Goal: Information Seeking & Learning: Learn about a topic

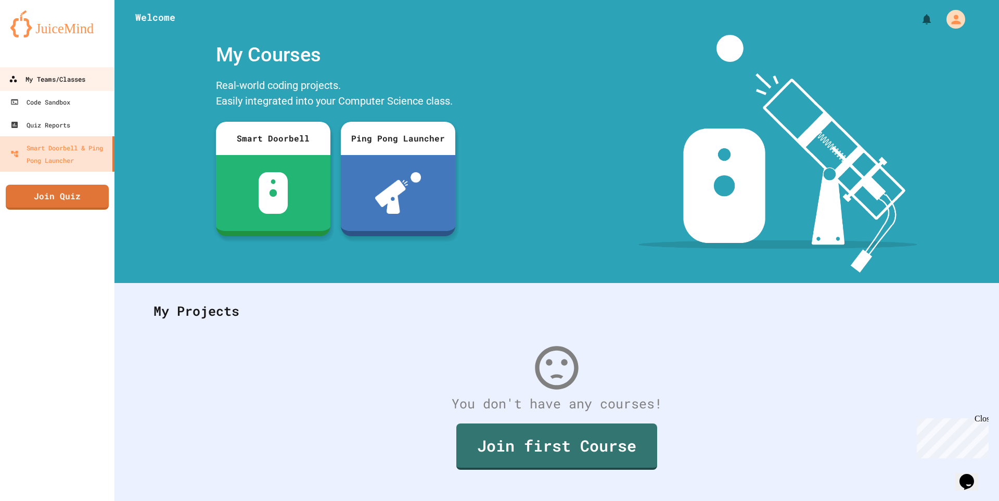
click at [56, 80] on div "My Teams/Classes" at bounding box center [47, 79] width 76 height 13
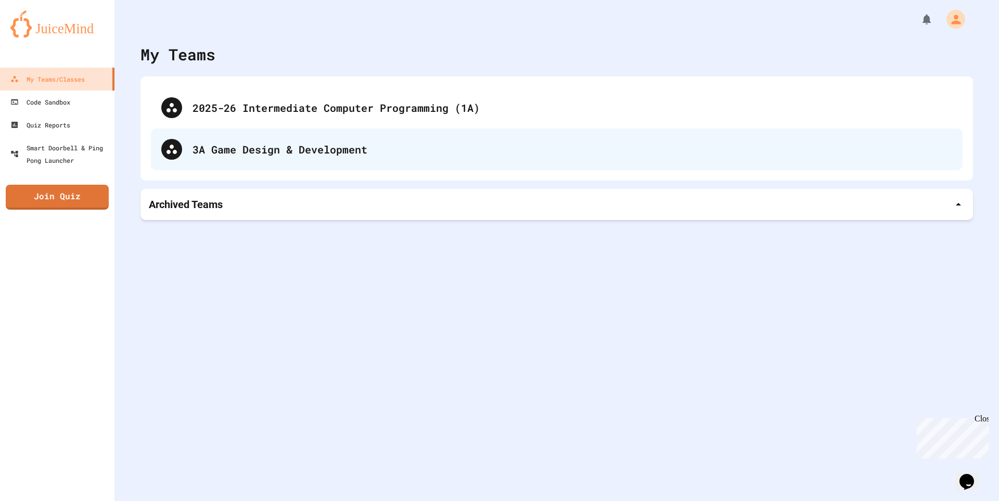
click at [328, 145] on div "3A Game Design & Development" at bounding box center [573, 150] width 760 height 16
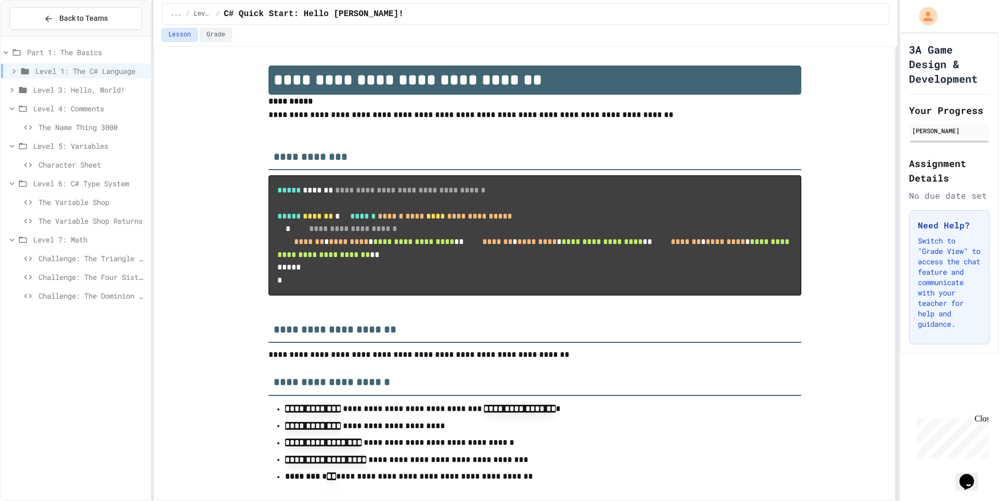
click at [109, 297] on span "Challenge: The Dominion of Kings" at bounding box center [93, 295] width 108 height 11
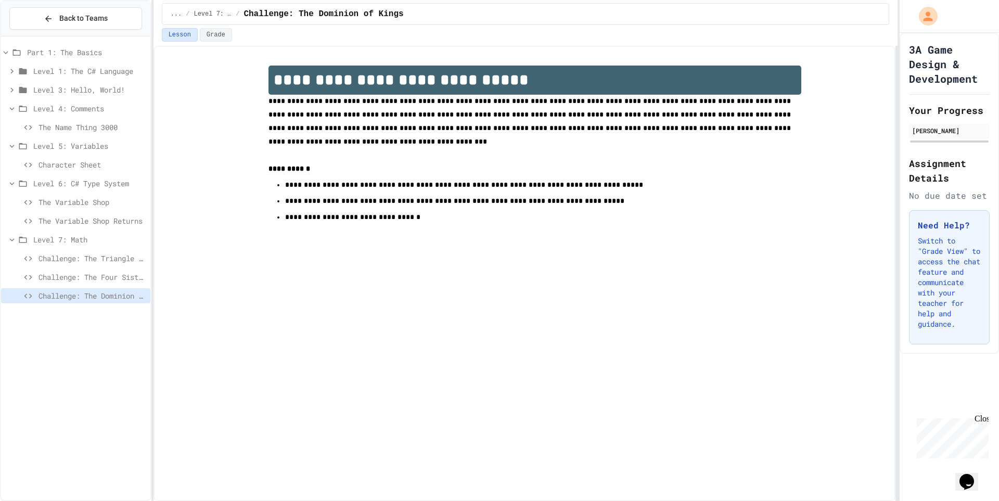
click at [126, 283] on div "Challenge: The Four Sisters and the Duckbear" at bounding box center [75, 277] width 149 height 15
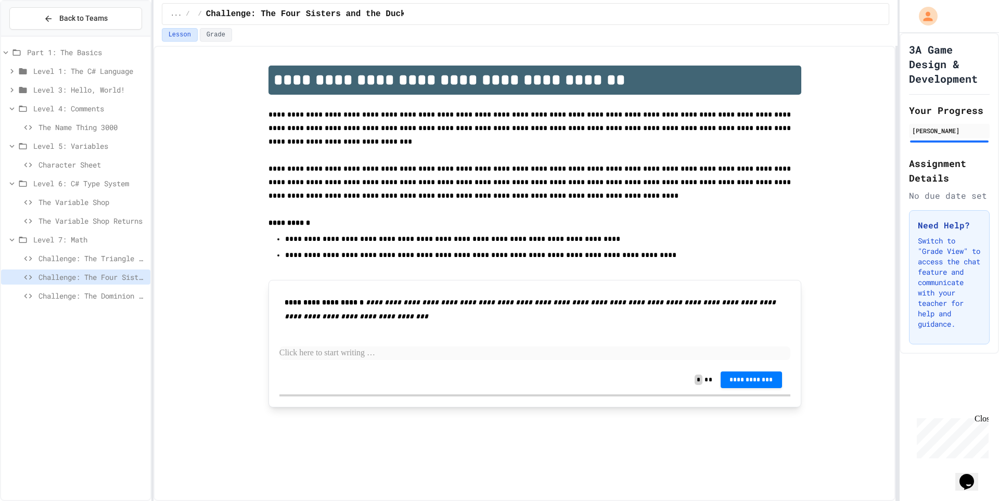
click at [91, 219] on span "The Variable Shop Returns" at bounding box center [93, 220] width 108 height 11
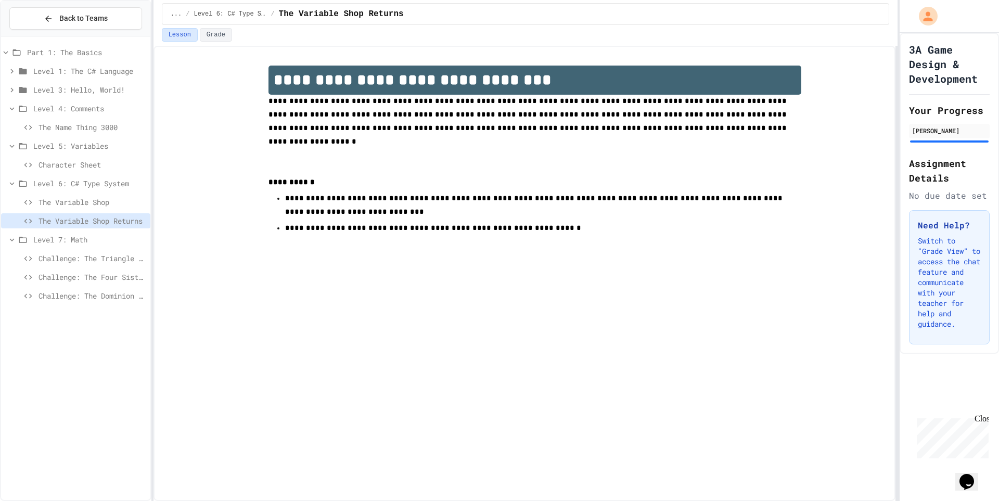
click at [107, 209] on div "The Variable Shop" at bounding box center [75, 202] width 149 height 15
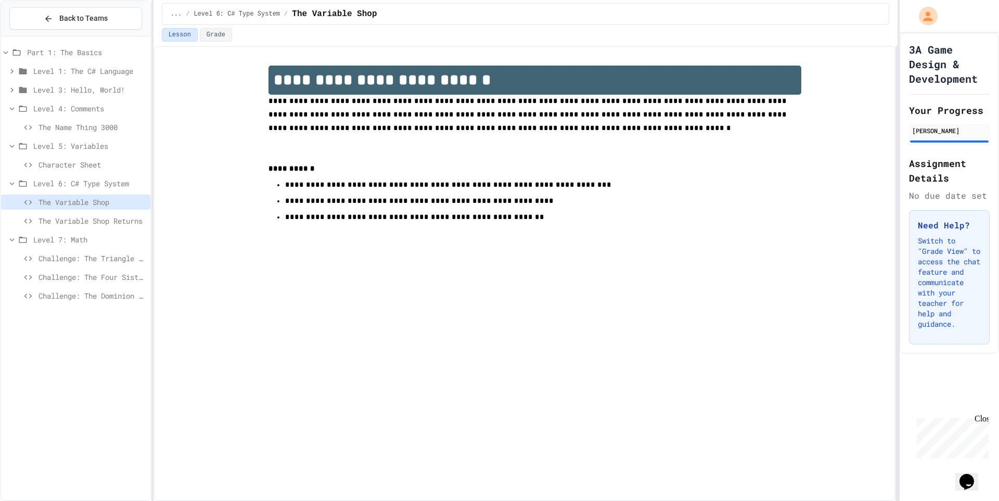
click at [107, 225] on span "The Variable Shop Returns" at bounding box center [93, 220] width 108 height 11
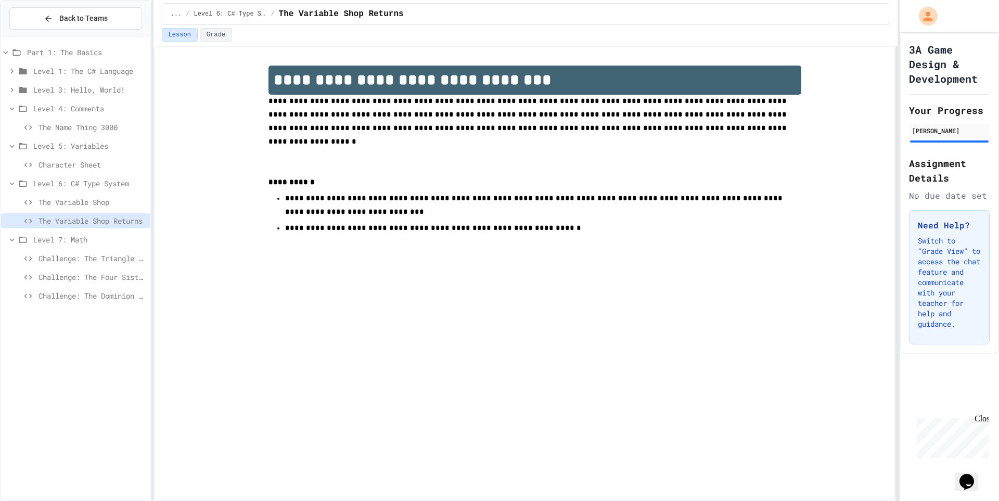
click at [903, 202] on div "3A Game Design & Development Your Progress Dylan Perrell Assignment Details No …" at bounding box center [949, 193] width 99 height 321
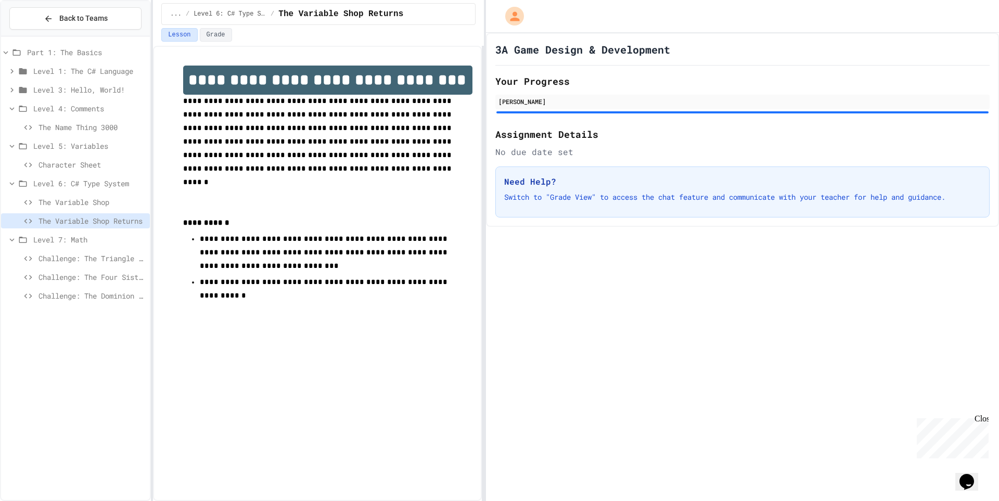
click at [496, 174] on div "**********" at bounding box center [499, 250] width 999 height 501
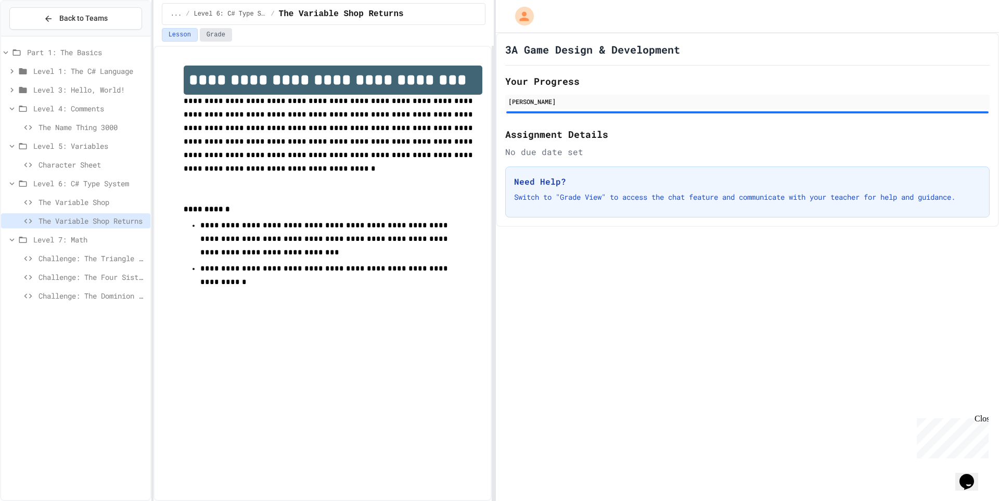
click at [212, 34] on button "Grade" at bounding box center [216, 35] width 32 height 14
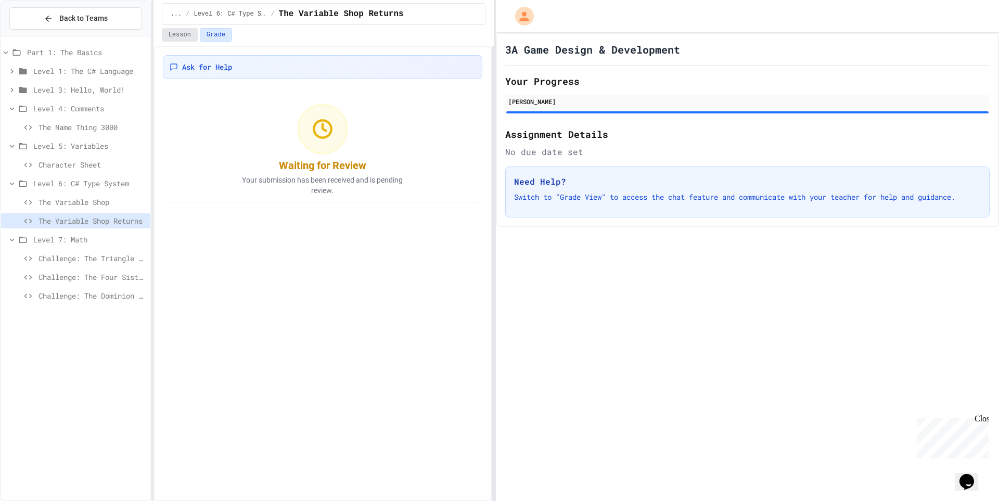
click at [171, 39] on button "Lesson" at bounding box center [180, 35] width 36 height 14
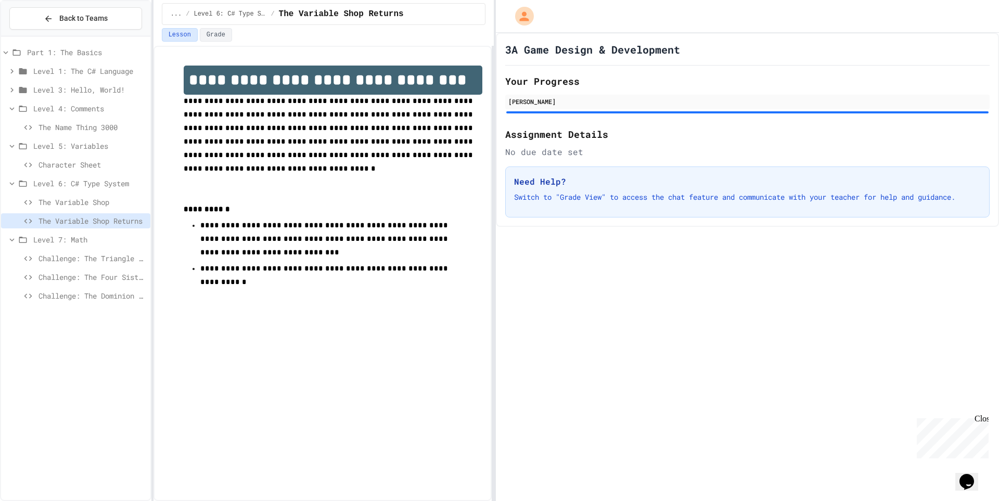
drag, startPoint x: 75, startPoint y: 295, endPoint x: 80, endPoint y: 285, distance: 10.9
click at [79, 291] on span "Challenge: The Dominion of Kings" at bounding box center [93, 295] width 108 height 11
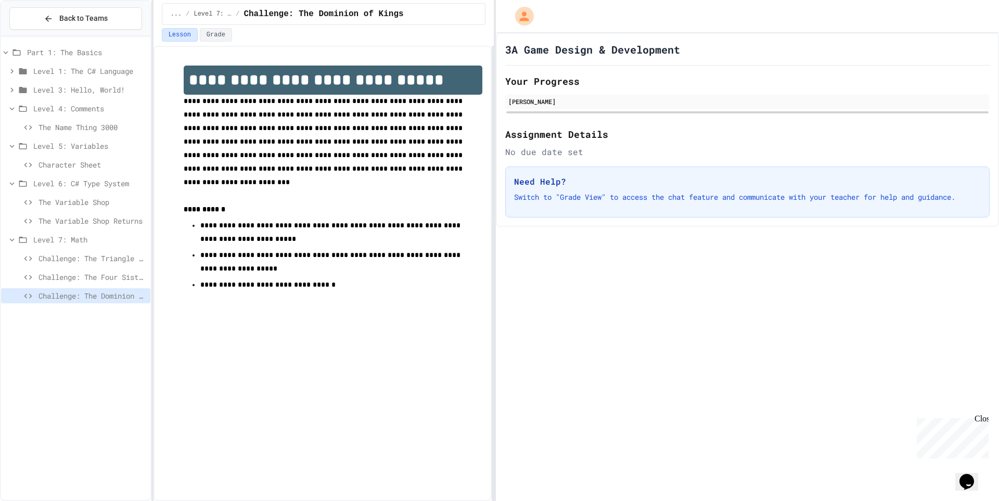
drag, startPoint x: 82, startPoint y: 259, endPoint x: 82, endPoint y: 253, distance: 5.7
click at [82, 253] on span "Challenge: The Triangle Farmer" at bounding box center [93, 258] width 108 height 11
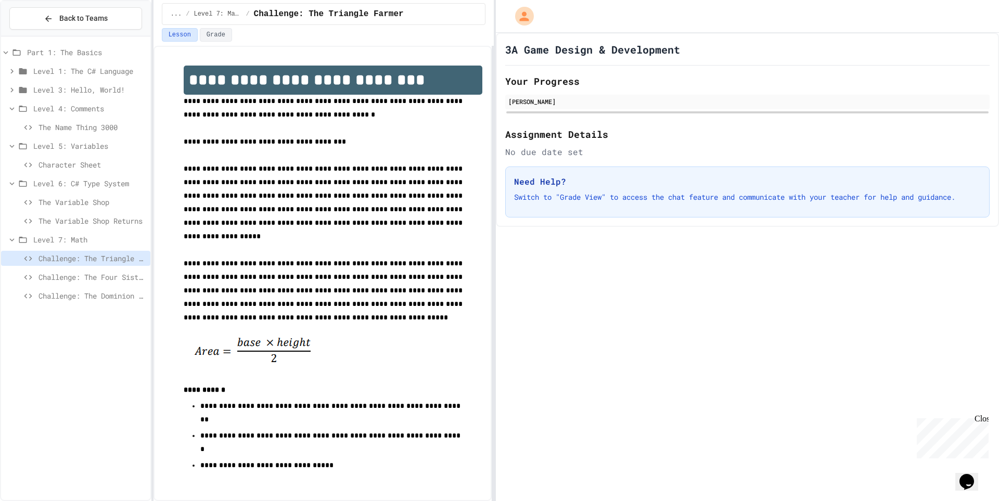
click at [104, 277] on span "Challenge: The Four Sisters and the Duckbear" at bounding box center [93, 277] width 108 height 11
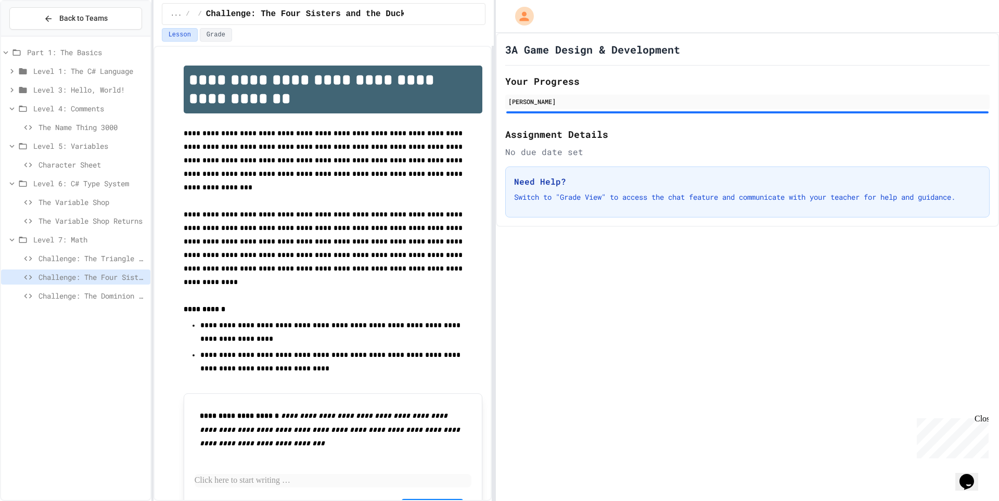
click at [103, 262] on span "Challenge: The Triangle Farmer" at bounding box center [93, 258] width 108 height 11
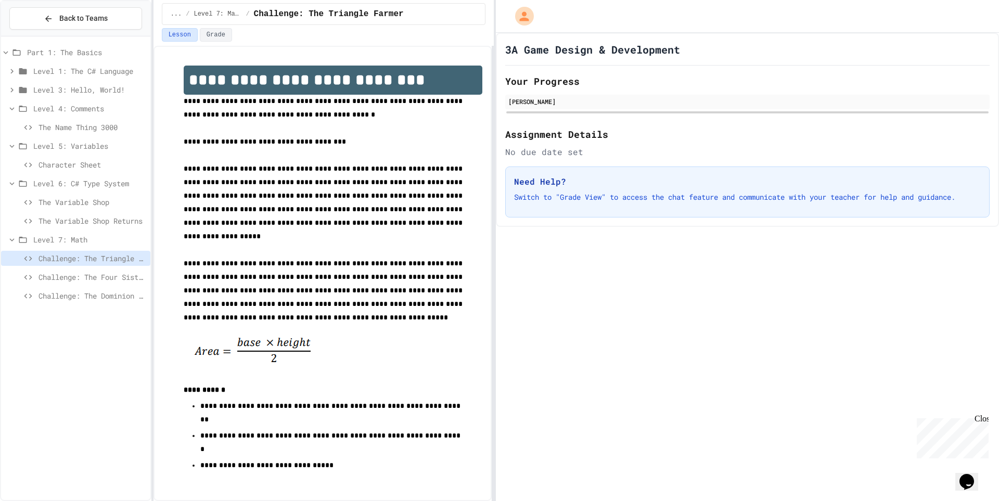
click at [108, 304] on div "Challenge: The Dominion of Kings" at bounding box center [75, 297] width 149 height 19
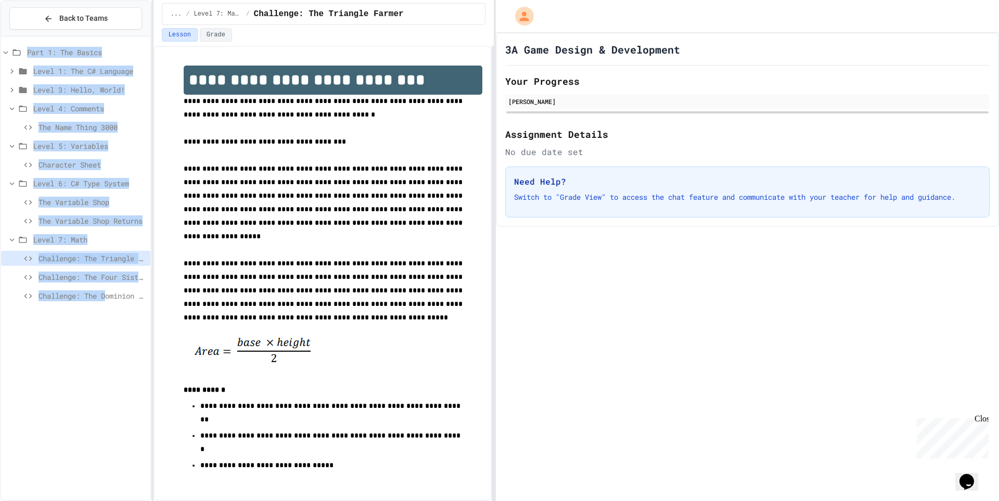
click at [120, 337] on div "Part 1: The Basics Level 1: The C# Language Level 3: Hello, World! Level 4: Com…" at bounding box center [75, 268] width 149 height 455
click at [113, 282] on div "Challenge: The Four Sisters and the Duckbear" at bounding box center [75, 277] width 149 height 15
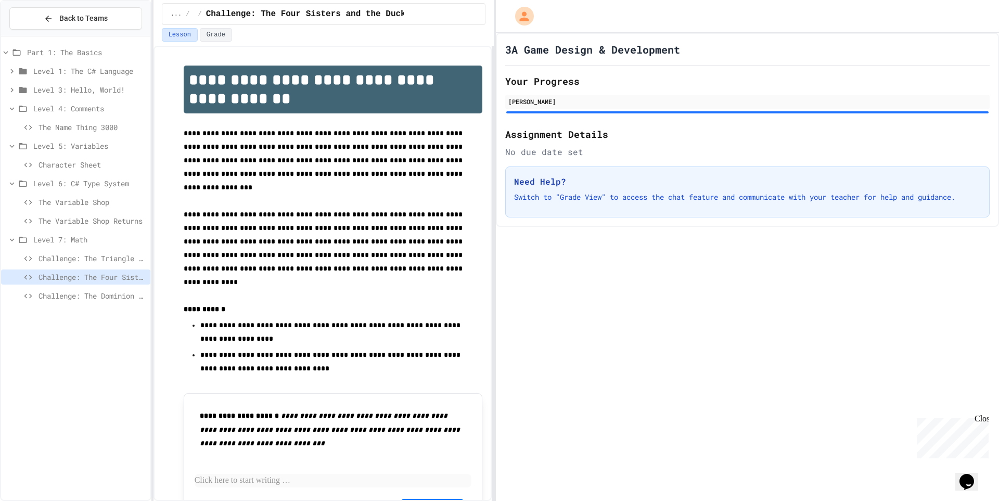
click at [113, 329] on div "Part 1: The Basics Level 1: The C# Language Level 3: Hello, World! Level 4: Com…" at bounding box center [75, 268] width 149 height 455
click at [106, 295] on span "Challenge: The Dominion of Kings" at bounding box center [93, 295] width 108 height 11
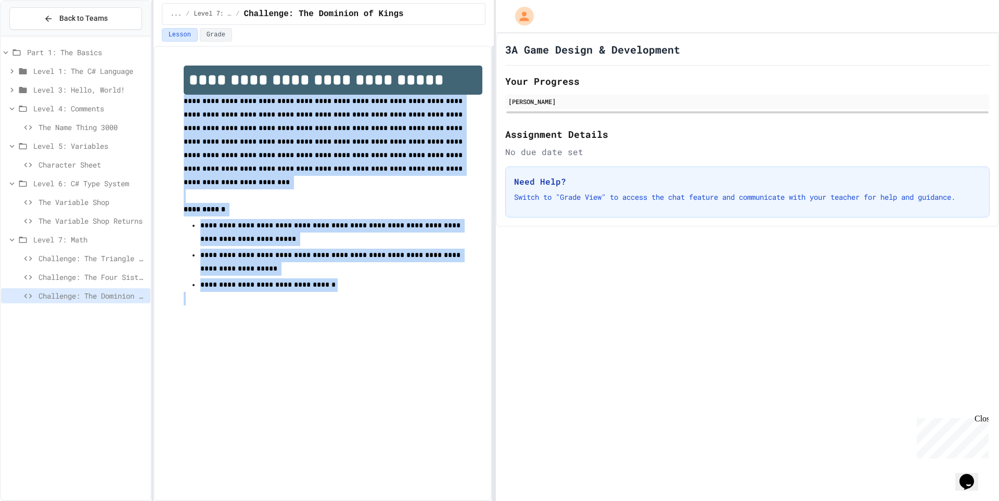
drag, startPoint x: 500, startPoint y: 63, endPoint x: 485, endPoint y: 65, distance: 14.7
click at [484, 65] on div "**********" at bounding box center [499, 250] width 999 height 501
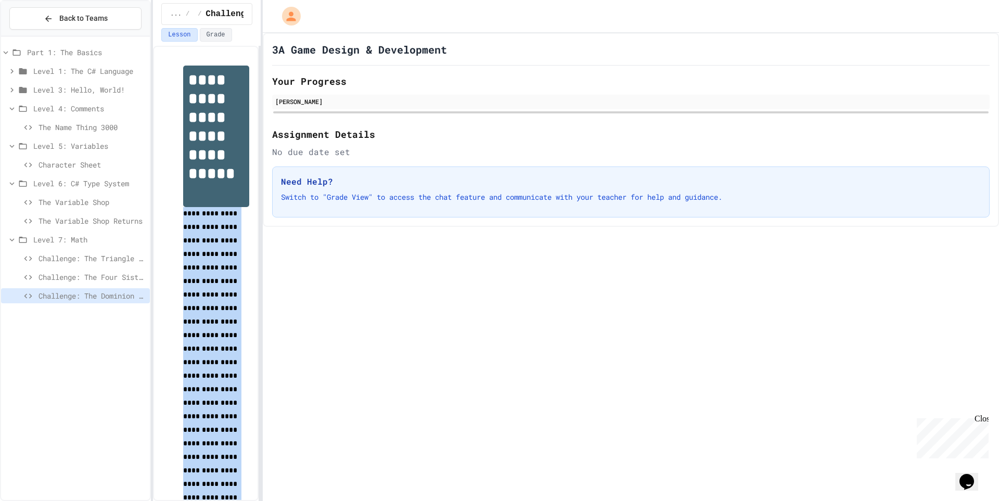
click at [263, 97] on div "**********" at bounding box center [499, 250] width 999 height 501
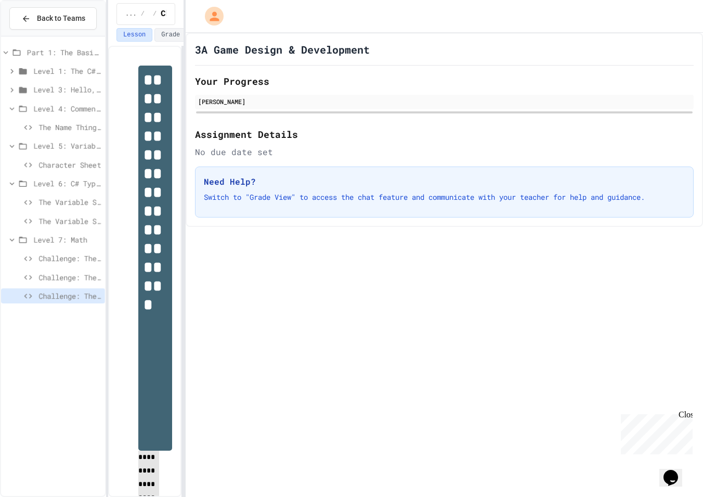
click at [687, 418] on div "Close" at bounding box center [685, 416] width 13 height 13
drag, startPoint x: 697, startPoint y: 430, endPoint x: 665, endPoint y: 332, distance: 103.5
click at [654, 400] on div "3A Game Design & Development Your Progress Dylan Perrell Assignment Details No …" at bounding box center [445, 265] width 518 height 464
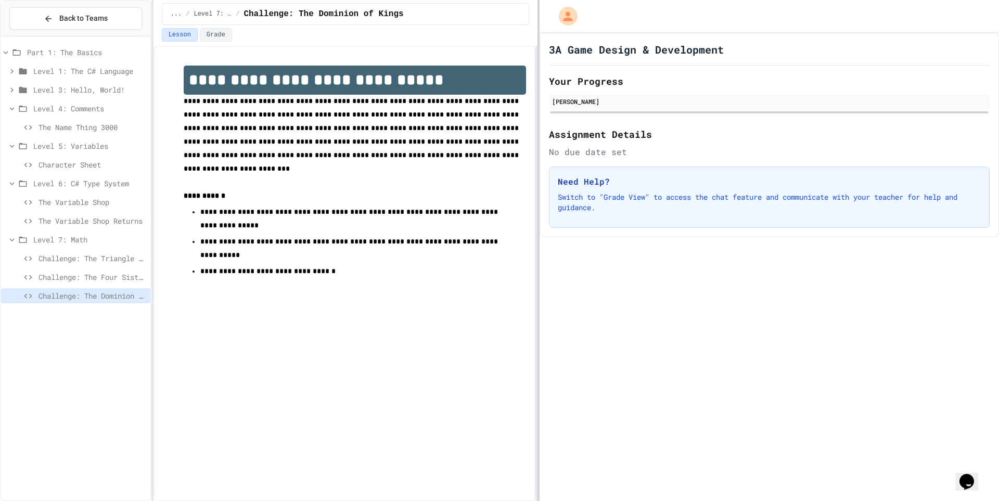
click at [539, 181] on div at bounding box center [539, 250] width 2 height 501
click at [539, 111] on div "**********" at bounding box center [499, 250] width 999 height 501
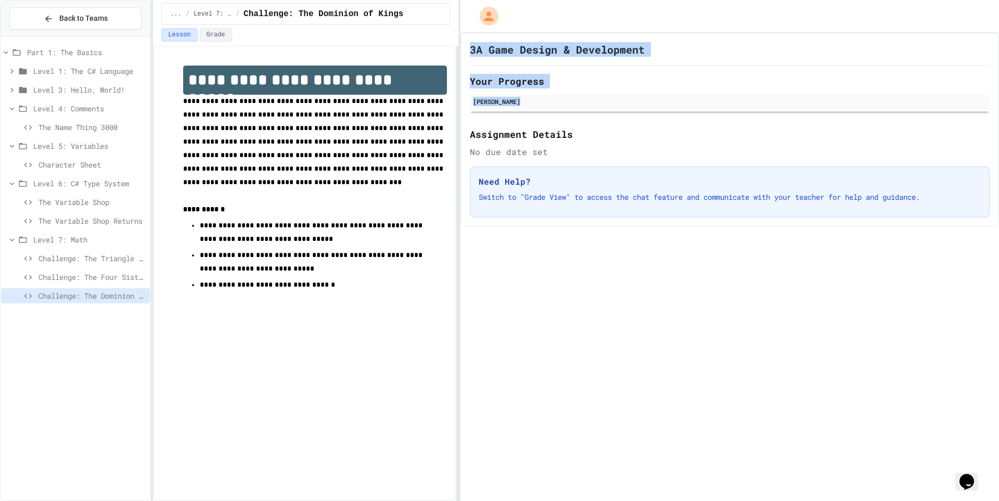
click at [460, 118] on div "**********" at bounding box center [499, 250] width 999 height 501
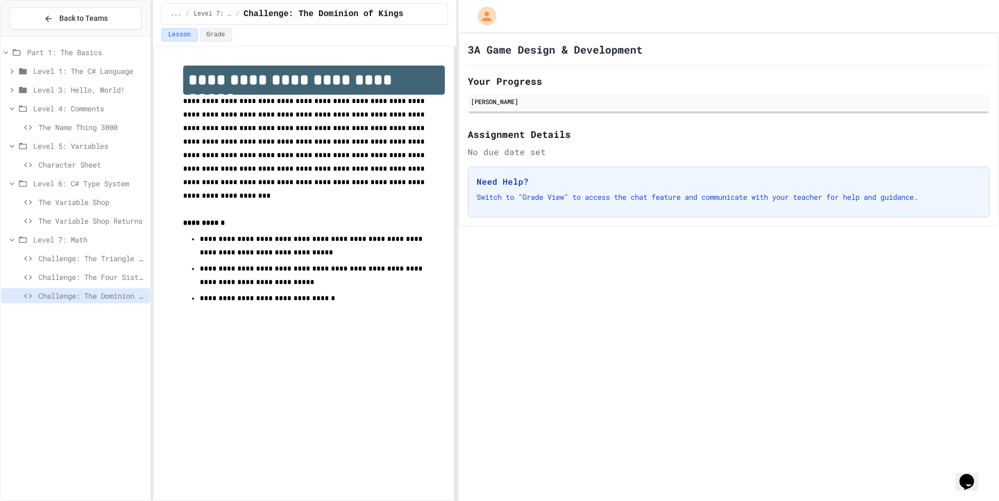
click at [88, 289] on div "Challenge: The Dominion of Kings" at bounding box center [75, 295] width 149 height 15
click at [89, 278] on span "Challenge: The Four Sisters and the Duckbear" at bounding box center [92, 277] width 107 height 11
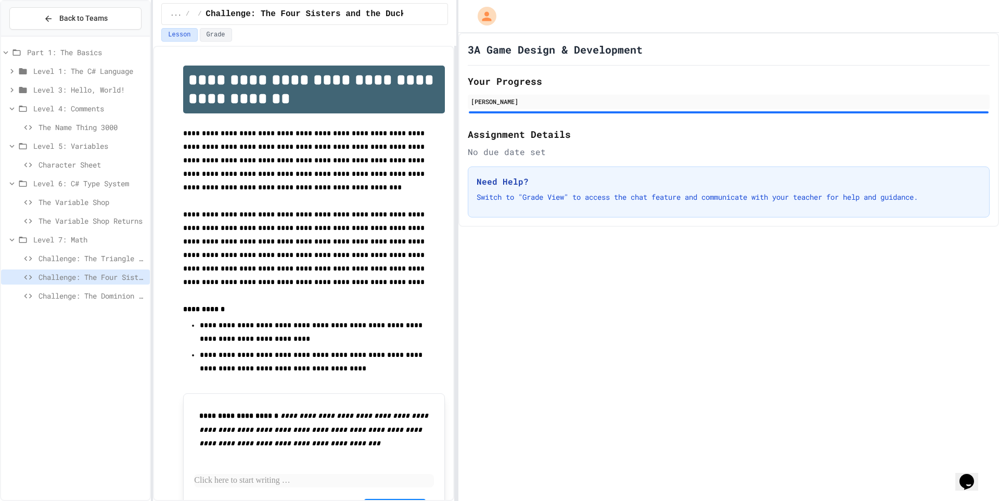
click at [90, 21] on span "Back to Teams" at bounding box center [83, 18] width 48 height 11
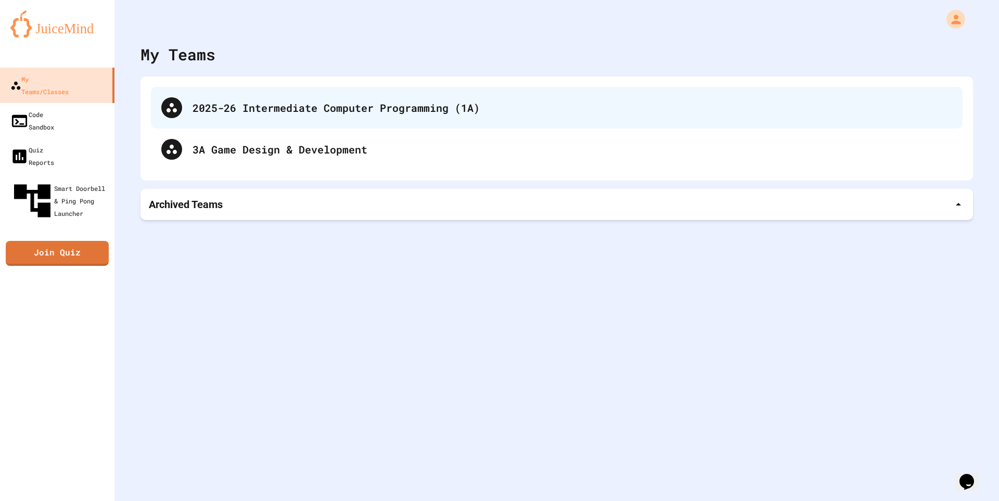
click at [287, 115] on div "2025-26 Intermediate Computer Programming (1A)" at bounding box center [573, 108] width 760 height 16
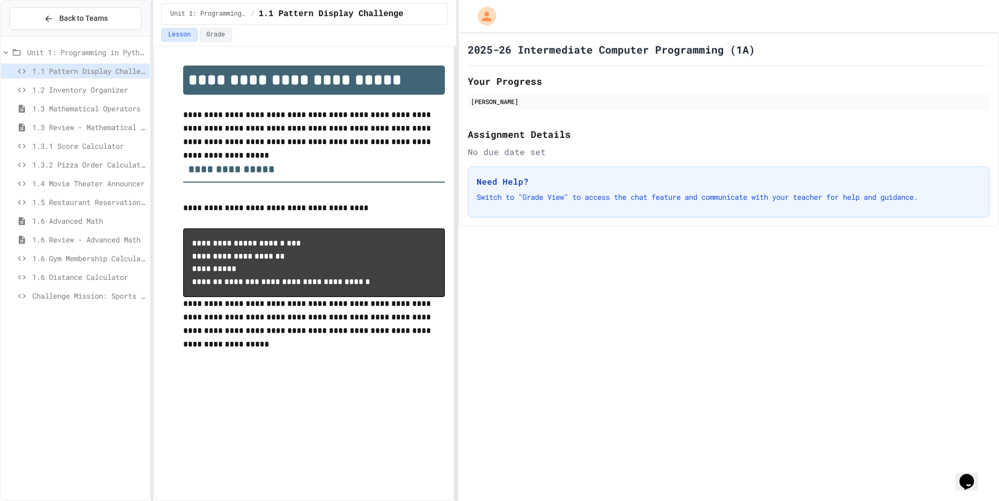
click at [105, 244] on span "1.6 Review - Advanced Math" at bounding box center [88, 239] width 113 height 11
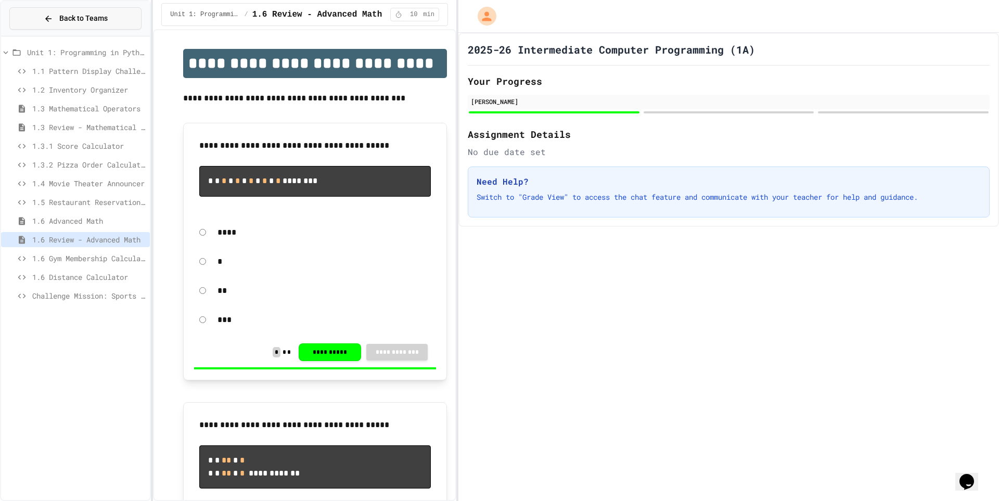
click at [39, 14] on button "Back to Teams" at bounding box center [75, 18] width 132 height 22
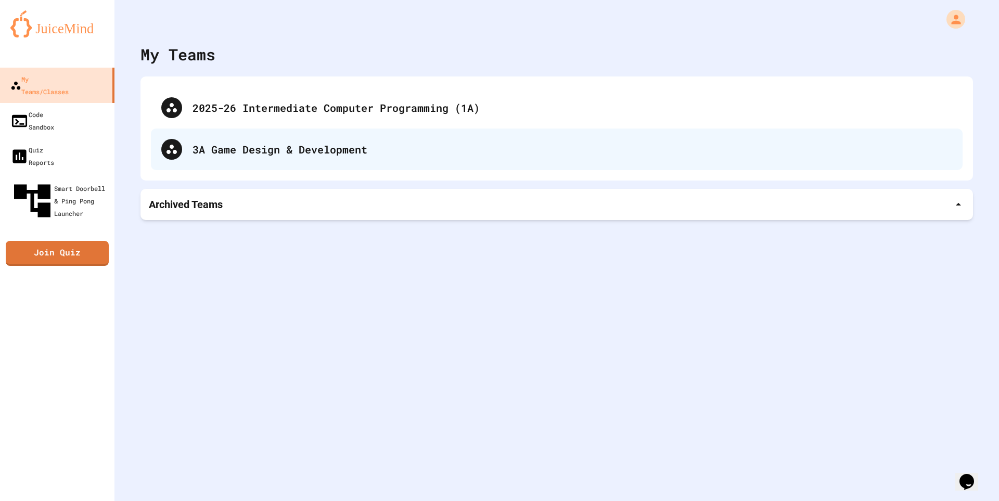
click at [305, 158] on div "3A Game Design & Development" at bounding box center [557, 150] width 812 height 42
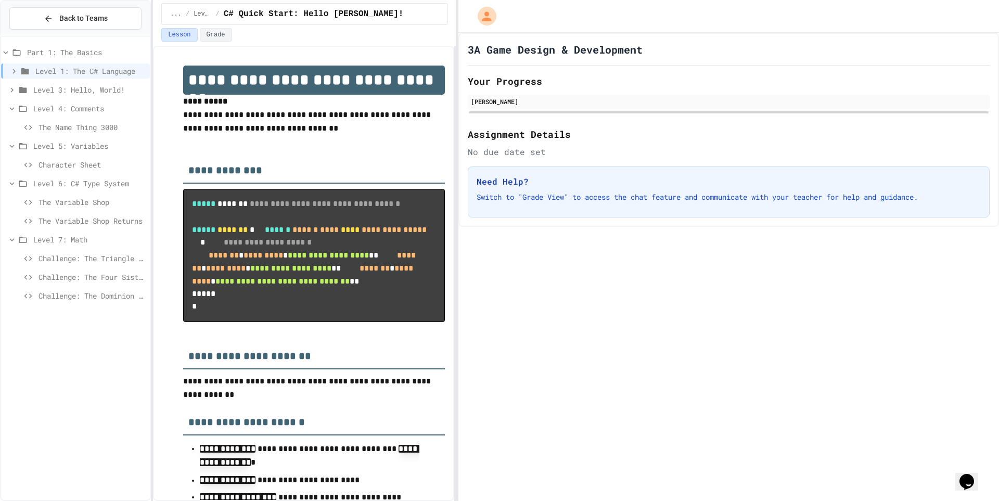
click at [196, 34] on div "Lesson Grade" at bounding box center [304, 35] width 287 height 14
click at [224, 38] on button "Grade" at bounding box center [216, 35] width 32 height 14
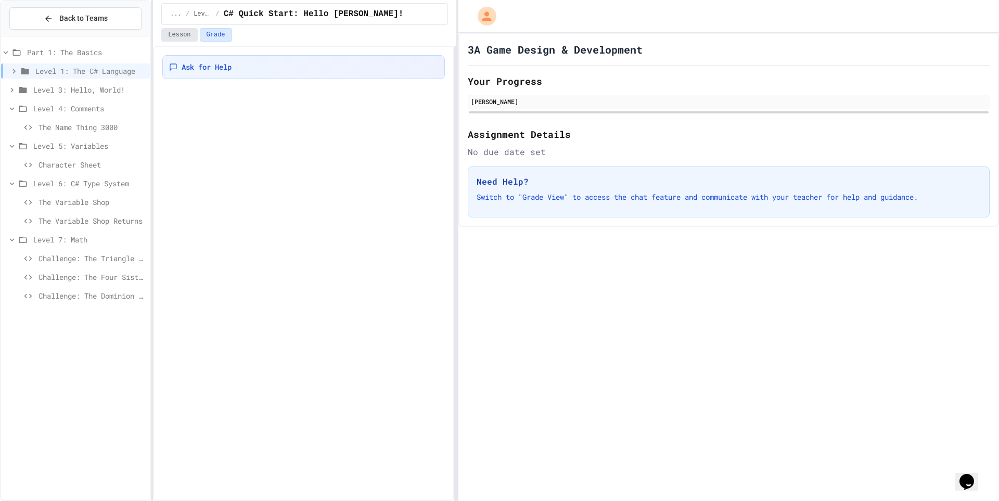
click at [173, 36] on button "Lesson" at bounding box center [179, 35] width 36 height 14
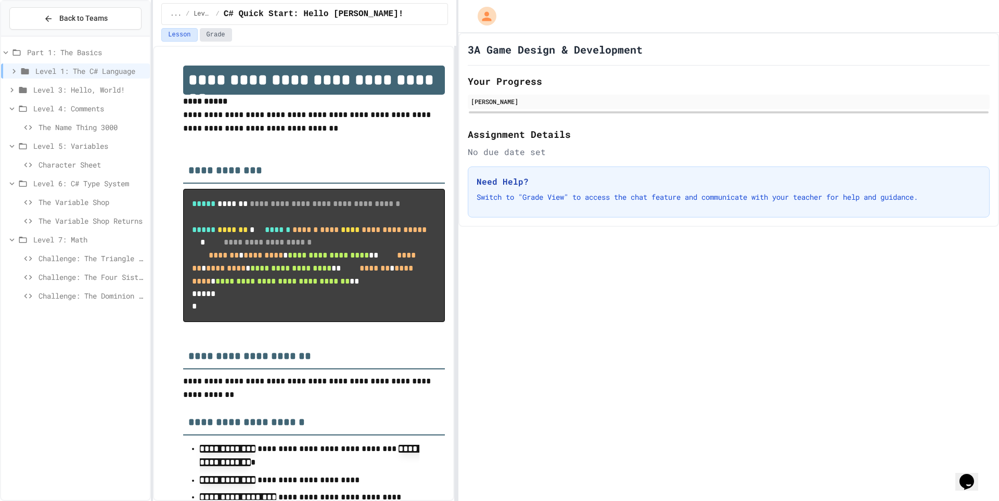
click at [210, 38] on button "Grade" at bounding box center [216, 35] width 32 height 14
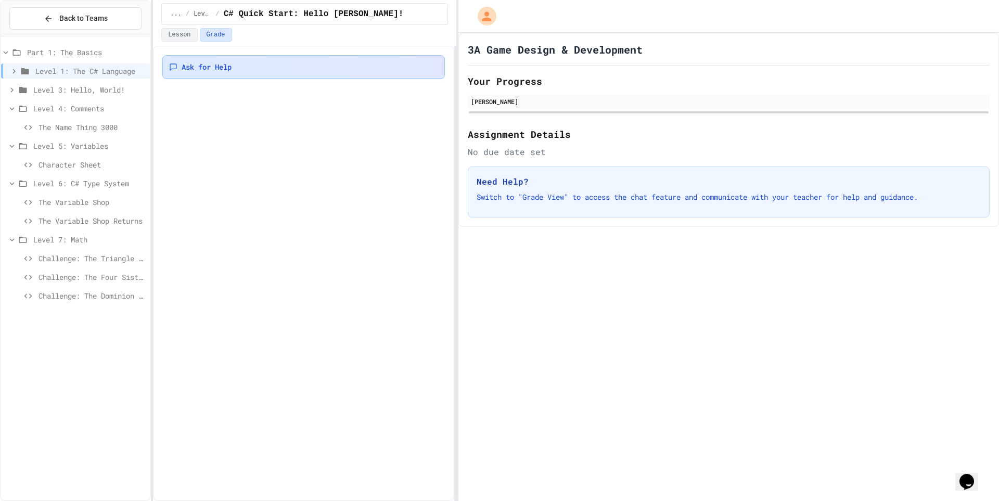
click at [213, 70] on span "Ask for Help" at bounding box center [207, 67] width 50 height 10
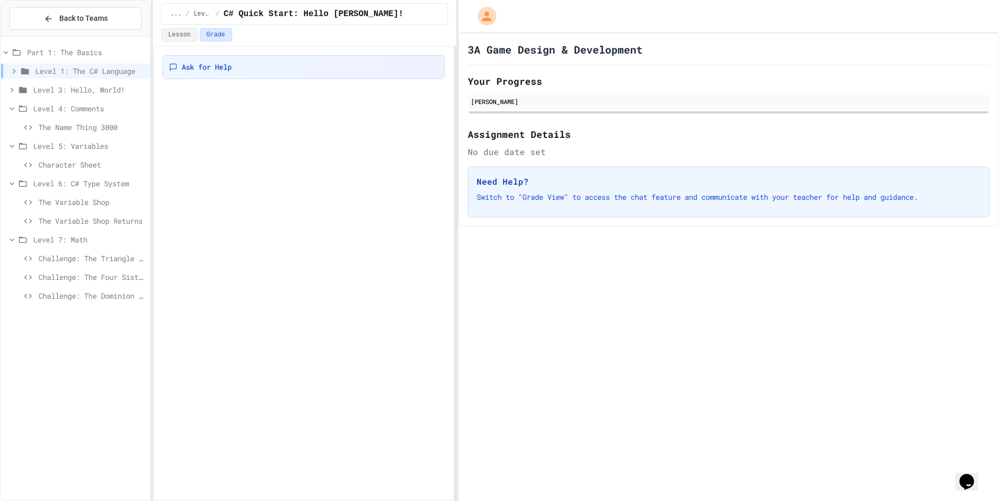
drag, startPoint x: 636, startPoint y: 162, endPoint x: 607, endPoint y: 152, distance: 30.9
click at [171, 34] on button "Lesson" at bounding box center [179, 35] width 36 height 14
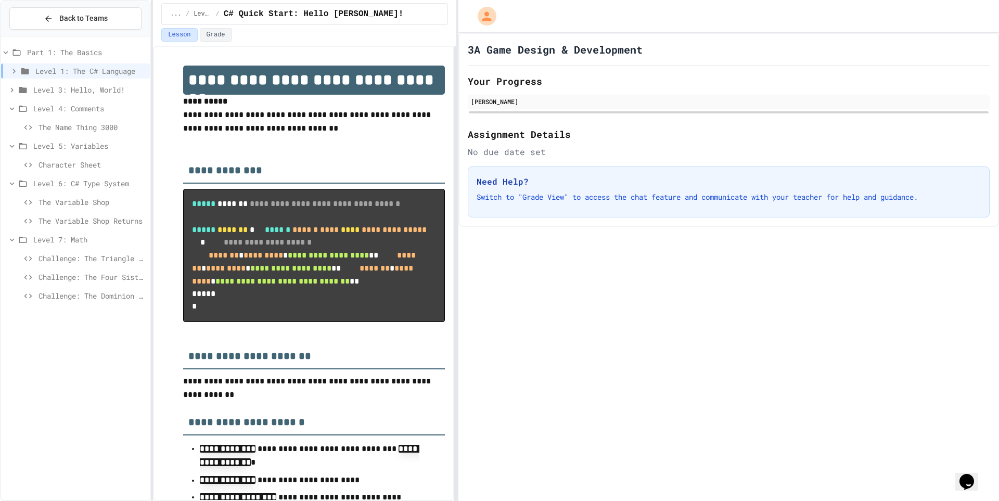
click at [503, 121] on div "3A Game Design & Development Your Progress Dylan Perrell Assignment Details No …" at bounding box center [728, 130] width 541 height 194
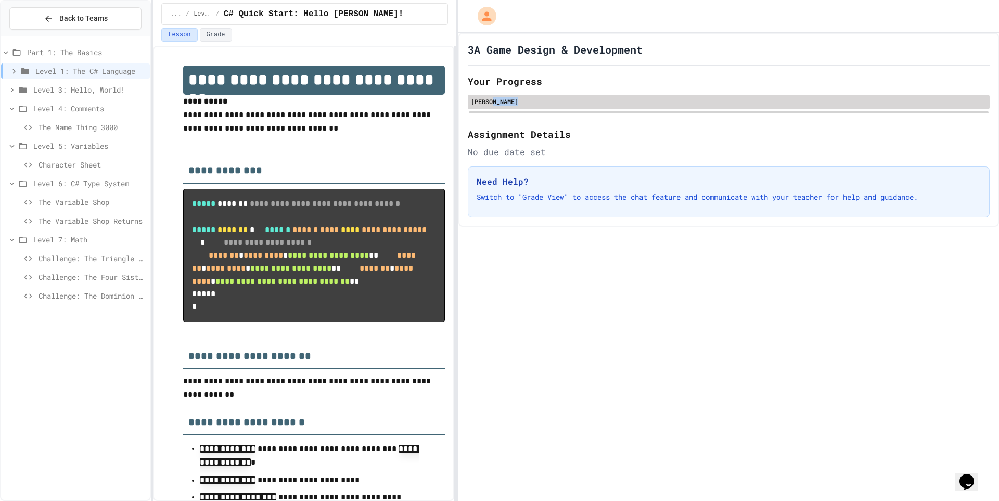
drag, startPoint x: 492, startPoint y: 101, endPoint x: 545, endPoint y: 102, distance: 52.6
click at [545, 102] on div "[PERSON_NAME]" at bounding box center [729, 101] width 516 height 9
click at [583, 102] on div "[PERSON_NAME]" at bounding box center [729, 101] width 516 height 9
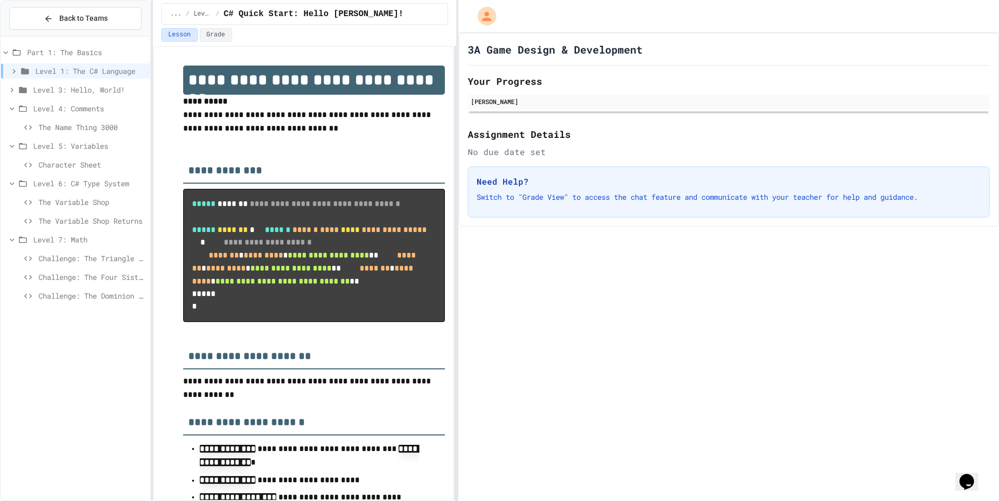
click at [562, 148] on div "No due date set" at bounding box center [729, 152] width 522 height 12
click at [562, 149] on div "No due date set" at bounding box center [729, 152] width 522 height 12
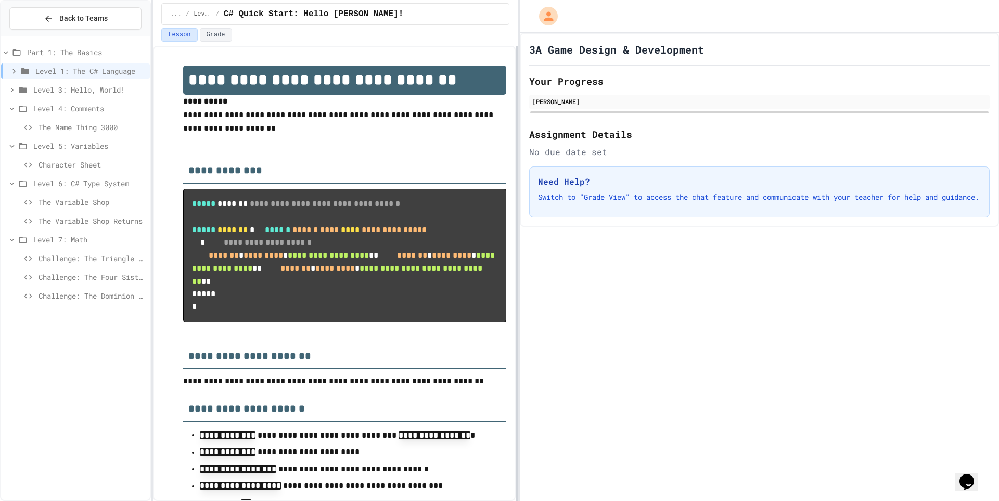
click at [517, 210] on div "**********" at bounding box center [499, 250] width 999 height 501
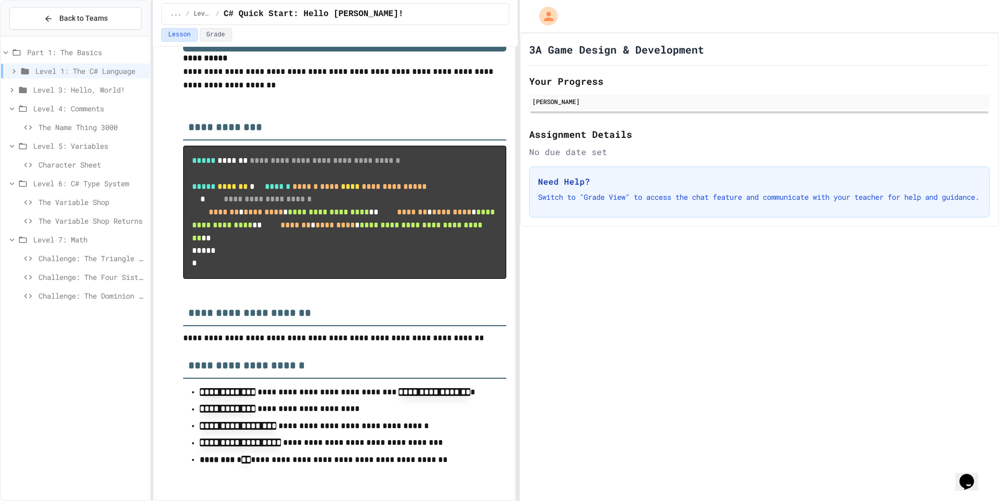
scroll to position [89, 0]
click at [114, 297] on span "Challenge: The Dominion of Kings" at bounding box center [92, 295] width 107 height 11
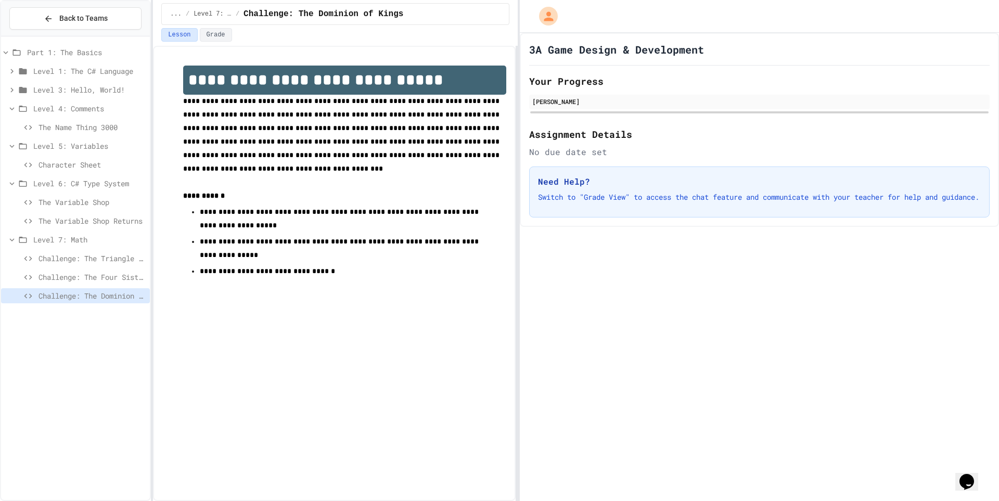
click at [91, 275] on span "Challenge: The Four Sisters and the Duckbear" at bounding box center [92, 277] width 107 height 11
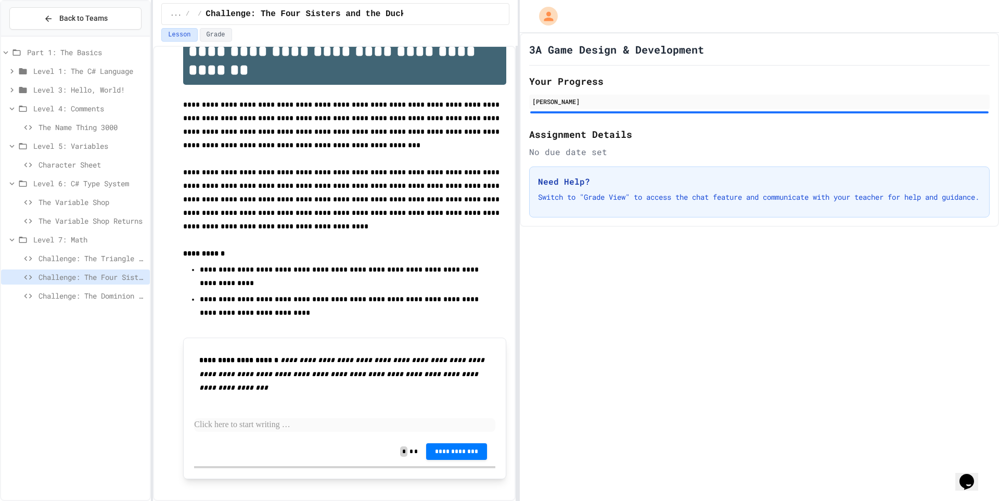
scroll to position [78, 0]
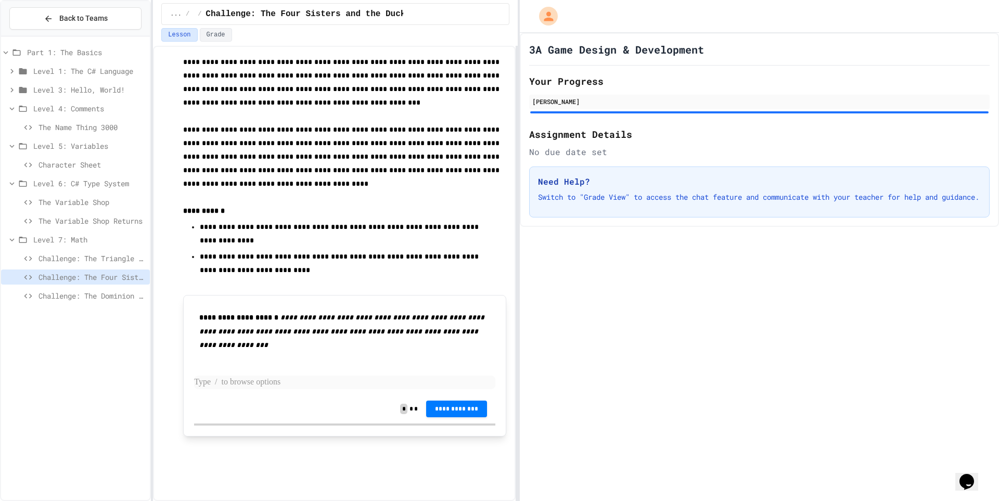
click at [305, 387] on p at bounding box center [344, 383] width 301 height 14
click at [443, 405] on span "**********" at bounding box center [456, 408] width 45 height 8
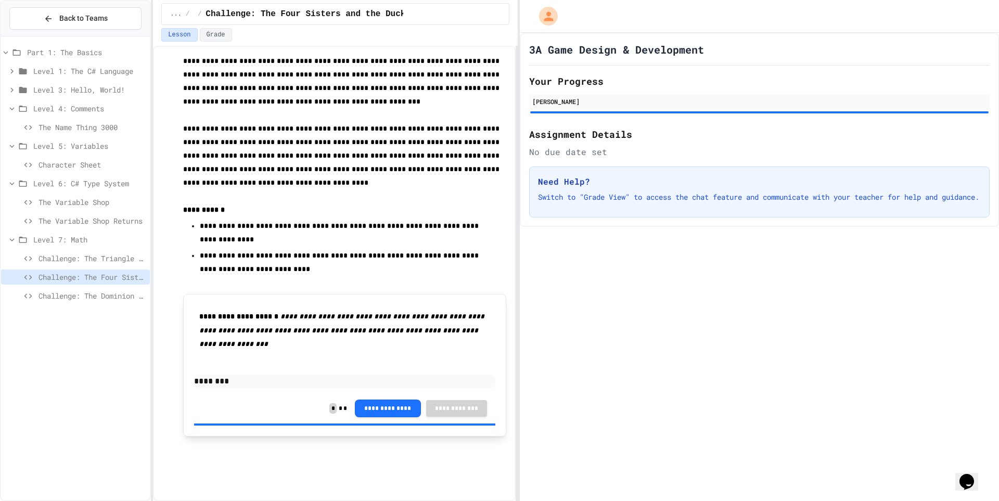
click at [390, 405] on button "**********" at bounding box center [388, 408] width 66 height 18
drag, startPoint x: 916, startPoint y: 216, endPoint x: 922, endPoint y: 215, distance: 6.3
click at [922, 213] on div "Need Help? Switch to "Grade View" to access the chat feature and communicate wi…" at bounding box center [759, 192] width 461 height 51
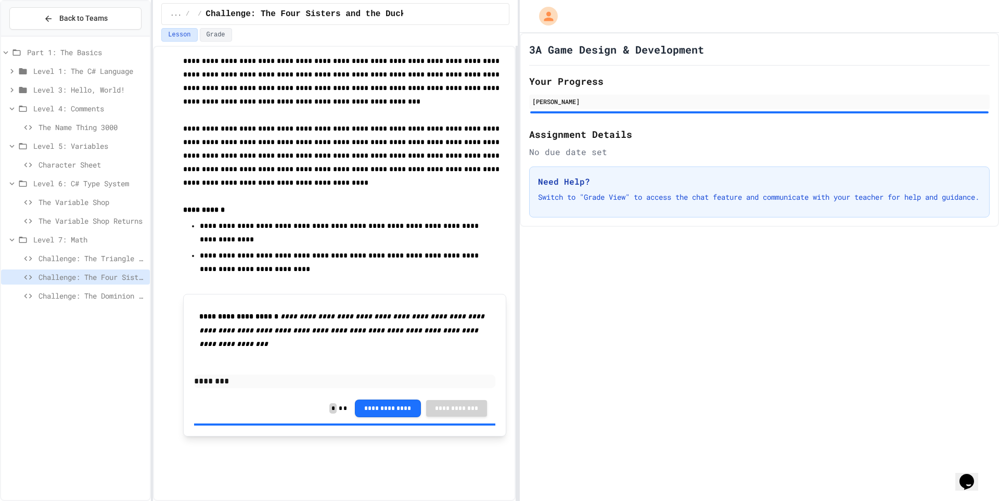
drag, startPoint x: 941, startPoint y: 185, endPoint x: 997, endPoint y: 197, distance: 56.9
click at [966, 199] on div "Need Help? Switch to "Grade View" to access the chat feature and communicate wi…" at bounding box center [759, 192] width 461 height 51
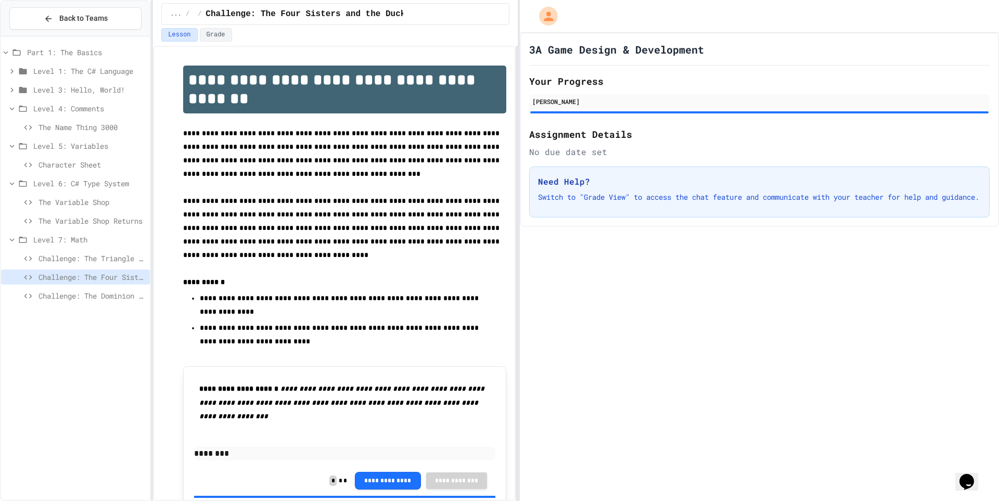
click at [986, 178] on div "3A Game Design & Development Your Progress Dylan Perrell Assignment Details No …" at bounding box center [759, 130] width 479 height 194
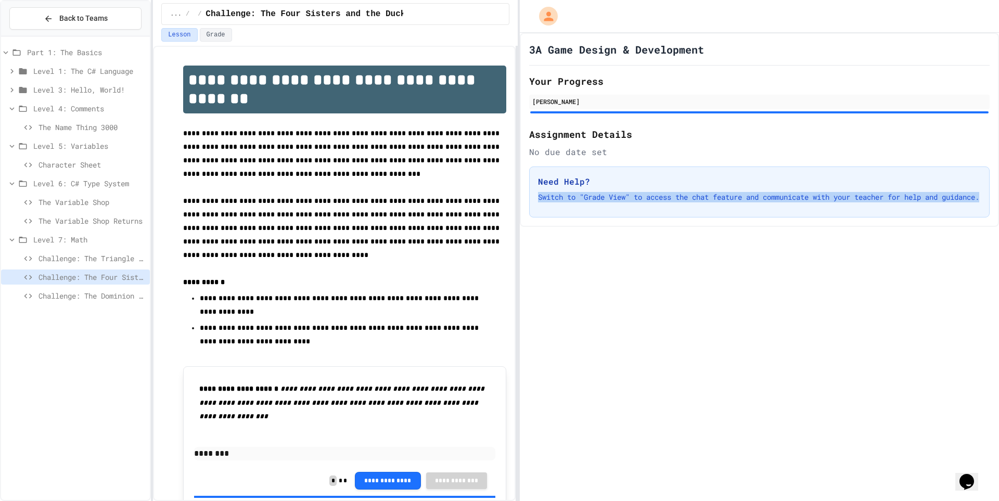
drag, startPoint x: 990, startPoint y: 168, endPoint x: 977, endPoint y: 282, distance: 114.1
click at [977, 281] on div "3A Game Design & Development Your Progress Dylan Perrell Assignment Details No …" at bounding box center [759, 267] width 479 height 468
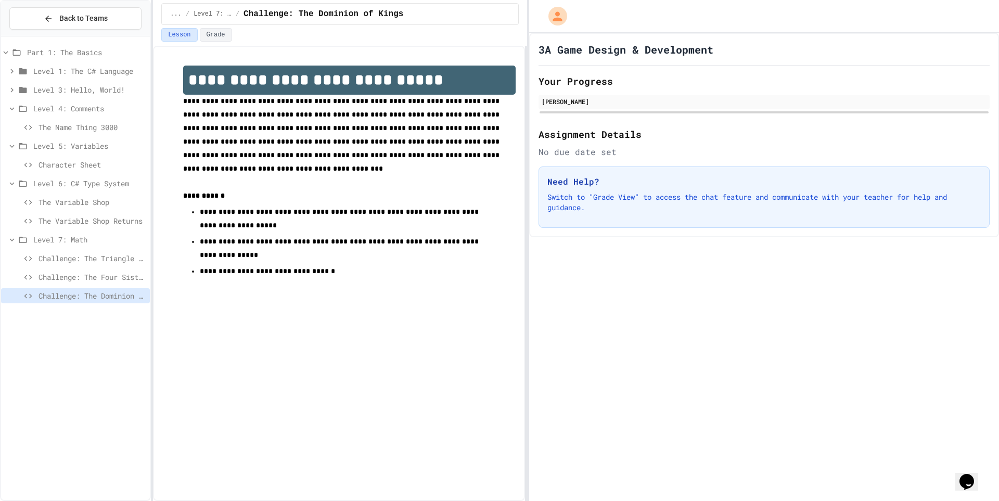
click at [530, 200] on div "**********" at bounding box center [499, 250] width 999 height 501
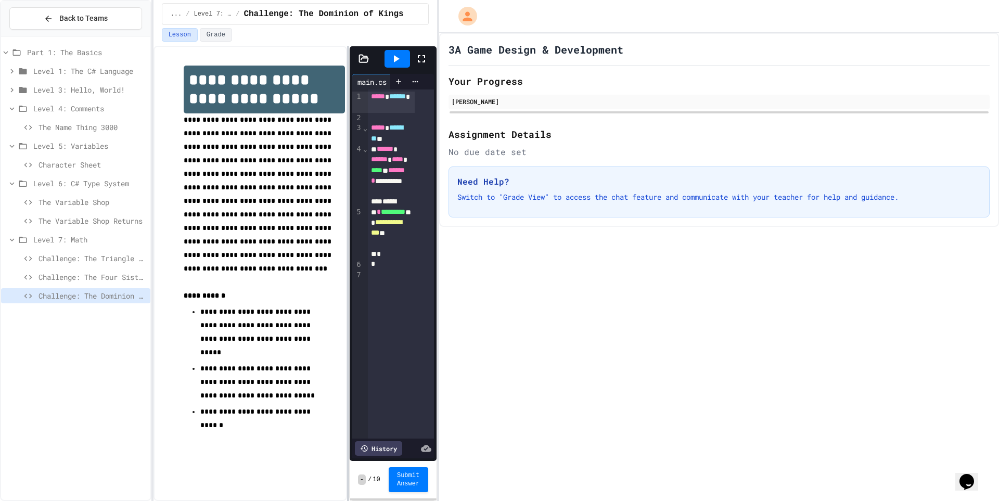
click at [426, 401] on div "**********" at bounding box center [499, 250] width 999 height 501
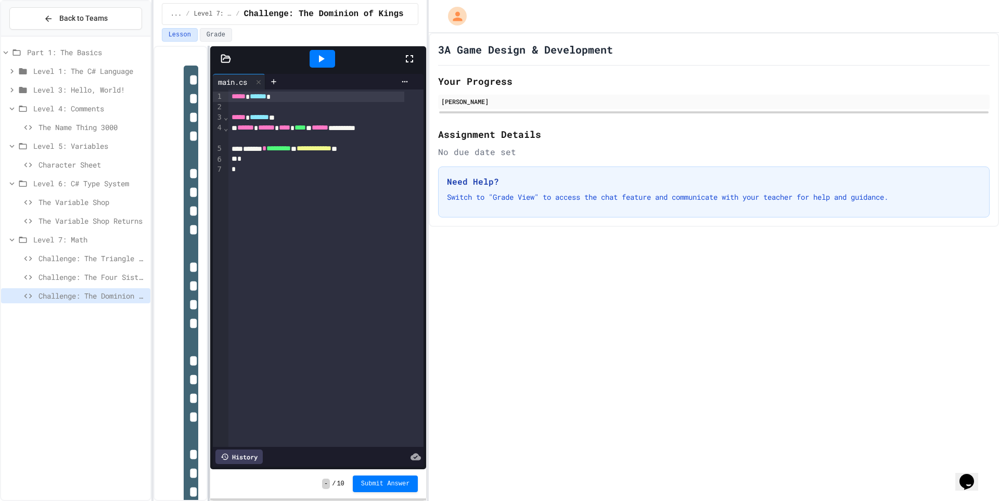
click at [226, 378] on div "**********" at bounding box center [291, 273] width 274 height 455
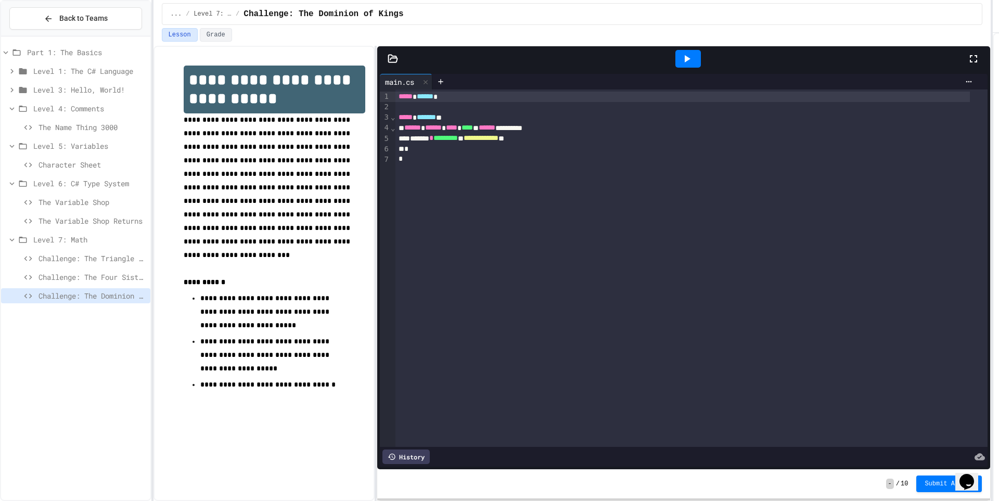
click at [995, 45] on div "**********" at bounding box center [499, 250] width 999 height 501
click at [95, 306] on div "Part 1: The Basics Level 1: The C# Language Level 3: Hello, World! Level 4: Com…" at bounding box center [75, 176] width 149 height 271
click at [97, 300] on span "Challenge: The Dominion of Kings" at bounding box center [93, 295] width 108 height 11
click at [130, 292] on span "Challenge: The Dominion of Kings" at bounding box center [93, 295] width 108 height 11
click at [96, 284] on div "Challenge: The Four Sisters and the Duckbear" at bounding box center [75, 277] width 149 height 15
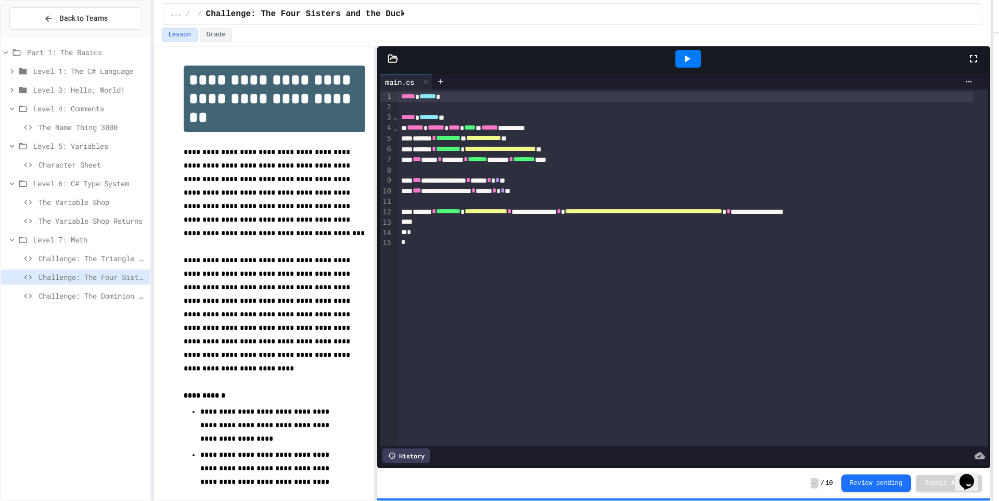
click at [102, 296] on span "Challenge: The Dominion of Kings" at bounding box center [93, 295] width 108 height 11
